Goal: Find specific page/section: Find specific page/section

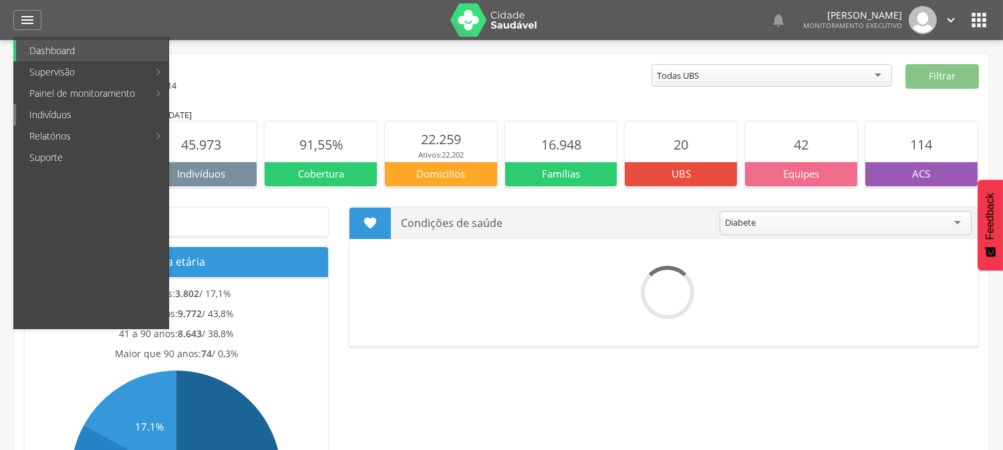
click at [63, 116] on link "Indivíduos" at bounding box center [92, 114] width 152 height 21
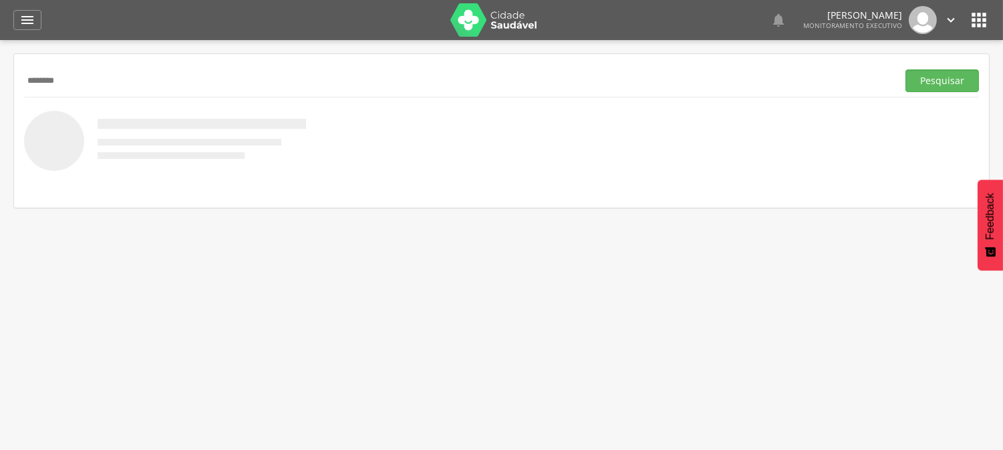
click at [905, 69] on button "Pesquisar" at bounding box center [942, 80] width 74 height 23
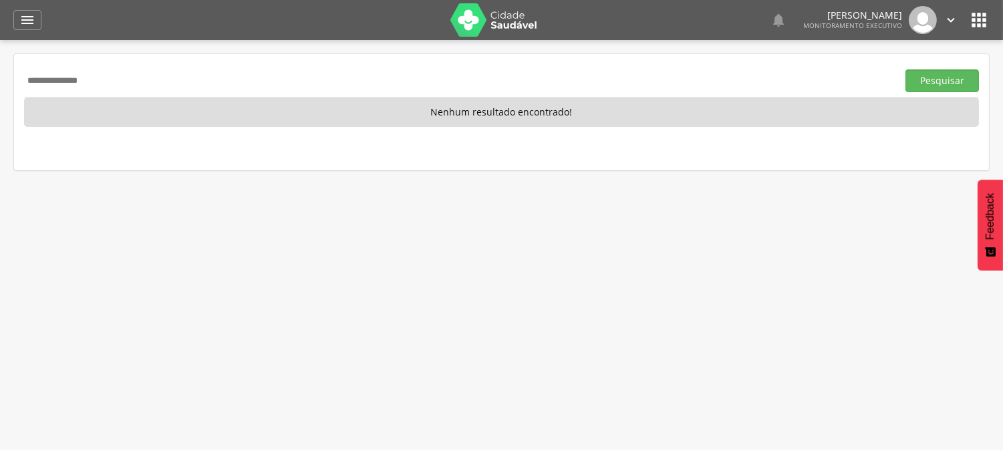
click at [905, 69] on button "Pesquisar" at bounding box center [942, 80] width 74 height 23
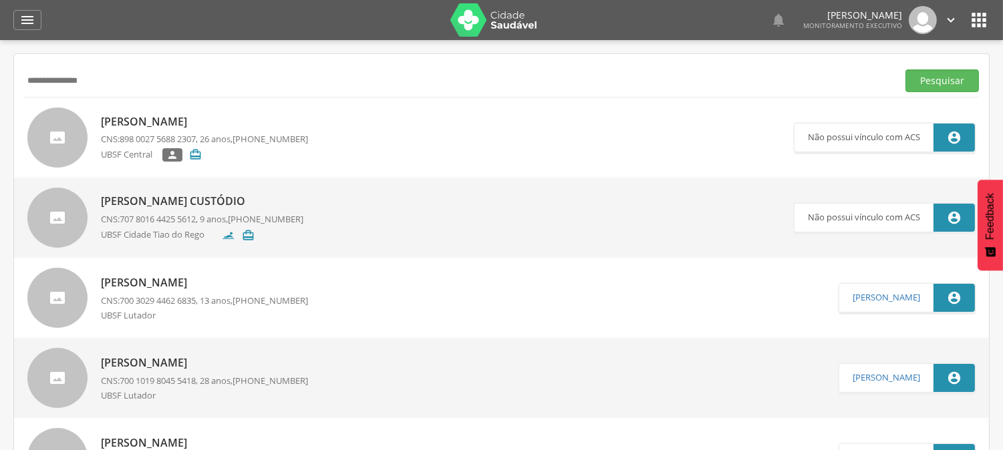
drag, startPoint x: 61, startPoint y: 84, endPoint x: 11, endPoint y: 90, distance: 50.4
click at [11, 90] on div " Supervisão  Distritos  Ubs Coordenador: - Queimadas / PB Intervalo de Tempo…" at bounding box center [501, 265] width 1003 height 450
type input "**********"
click at [905, 69] on button "Pesquisar" at bounding box center [942, 80] width 74 height 23
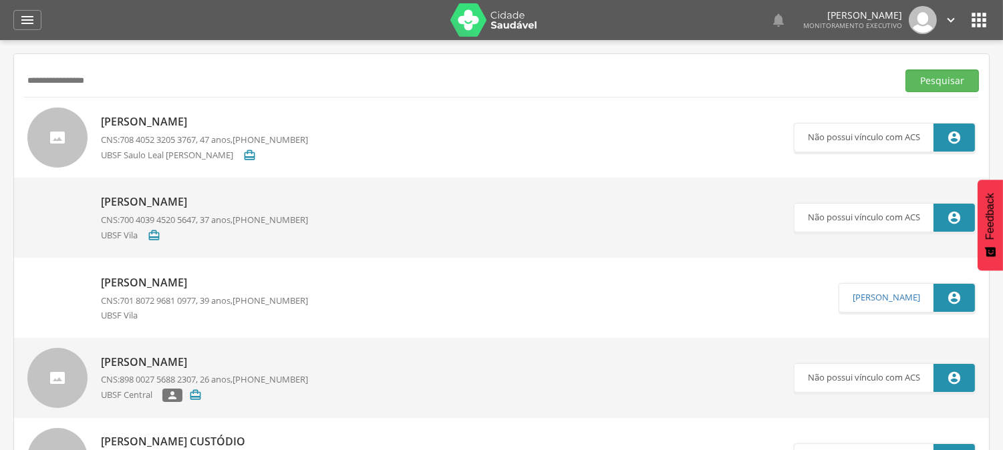
click at [261, 281] on p "Jackeline Francilino de Aquino" at bounding box center [204, 282] width 207 height 15
type input "**********"
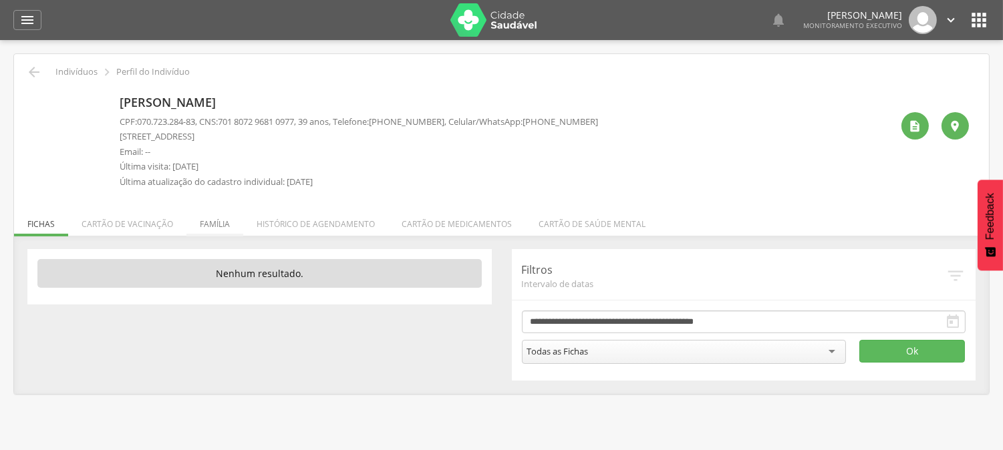
click at [221, 223] on li "Família" at bounding box center [214, 220] width 57 height 31
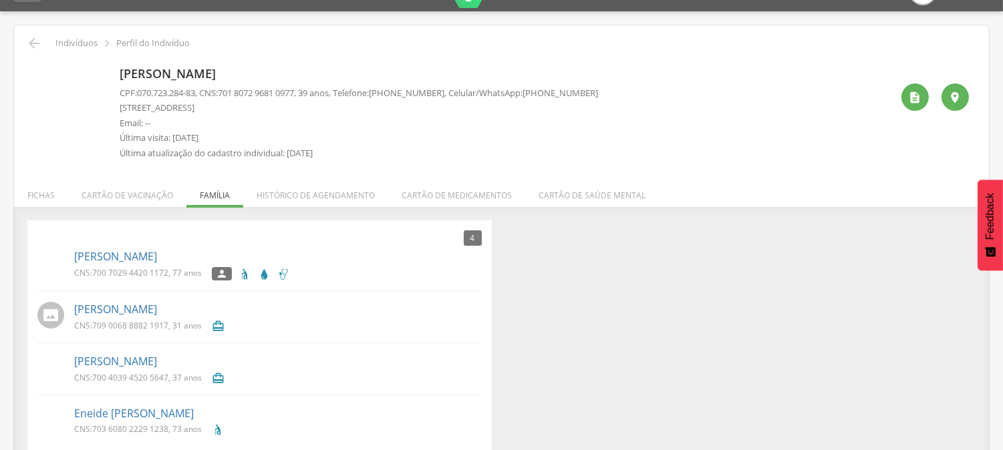
scroll to position [45, 0]
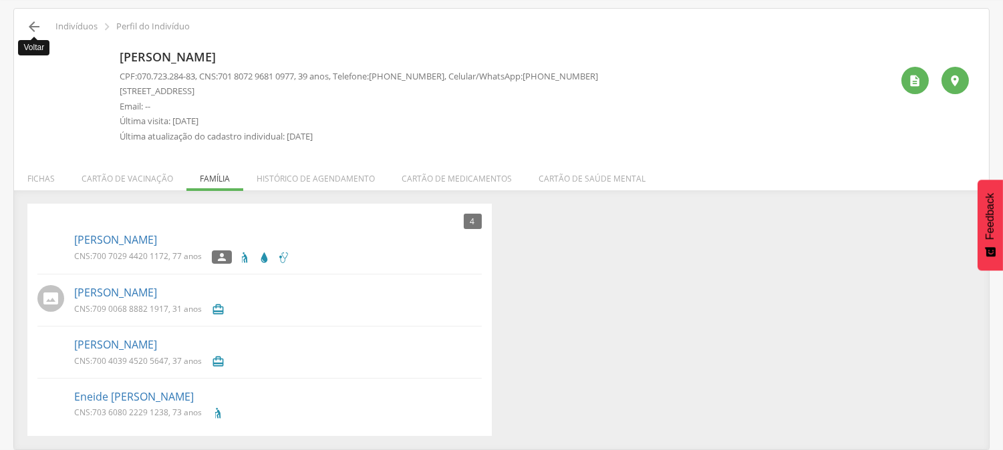
click at [35, 23] on icon "" at bounding box center [34, 27] width 16 height 16
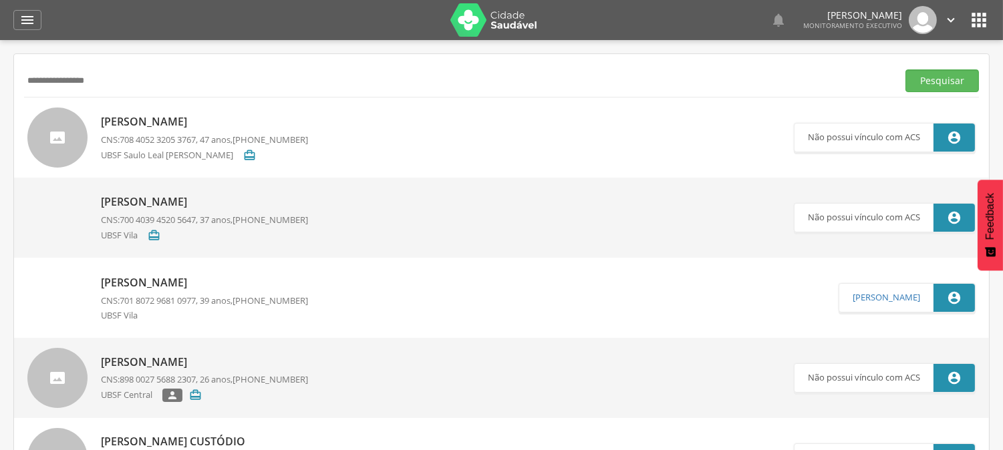
drag, startPoint x: 138, startPoint y: 81, endPoint x: 118, endPoint y: 87, distance: 21.6
click at [118, 87] on input "**********" at bounding box center [458, 80] width 868 height 23
type input "*"
click at [952, 17] on icon "" at bounding box center [951, 20] width 15 height 15
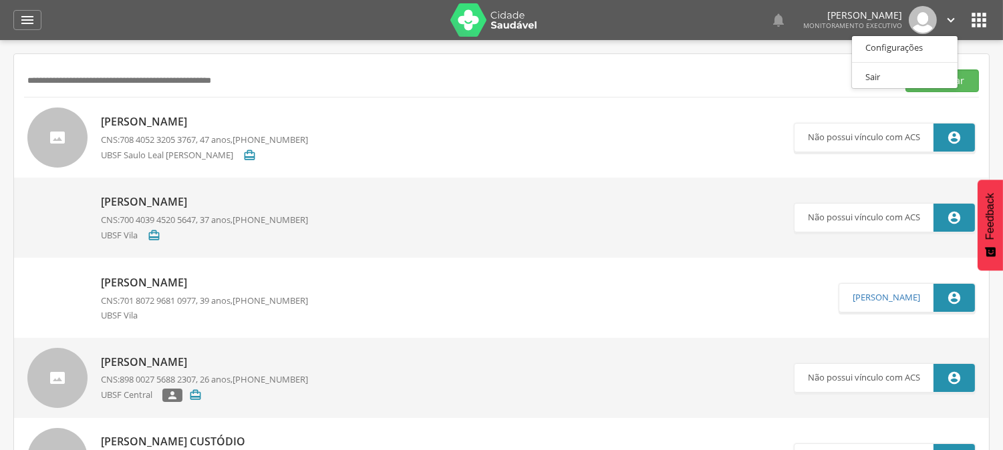
click at [491, 23] on img at bounding box center [493, 19] width 87 height 33
